Goal: Check status: Check status

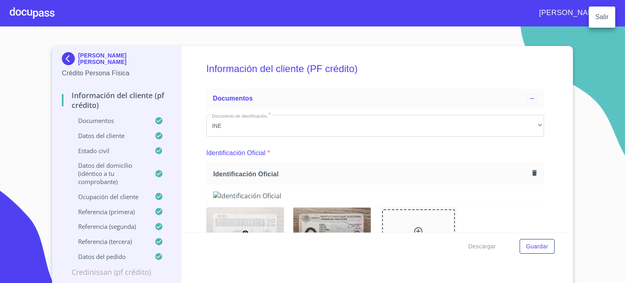
click at [20, 17] on div at bounding box center [312, 141] width 625 height 283
click at [21, 17] on div at bounding box center [32, 13] width 45 height 26
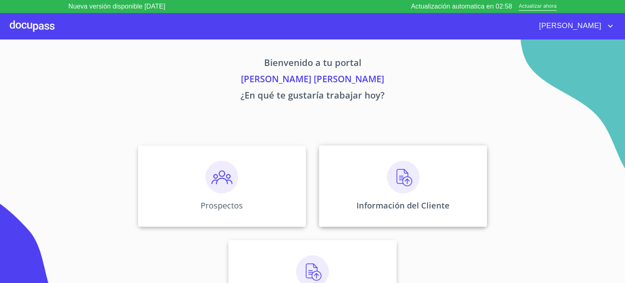
click at [358, 170] on div "Información del Cliente" at bounding box center [403, 185] width 168 height 81
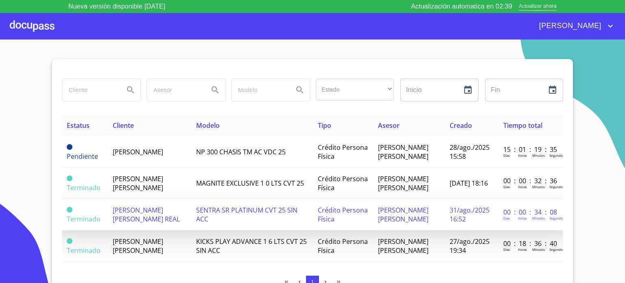
click at [113, 230] on td "[PERSON_NAME] [PERSON_NAME] REAL" at bounding box center [149, 214] width 83 height 31
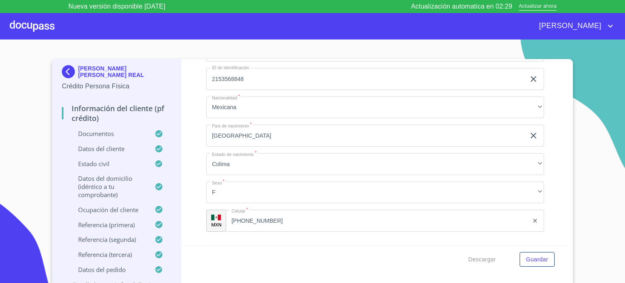
scroll to position [2454, 0]
